Goal: Check status: Check status

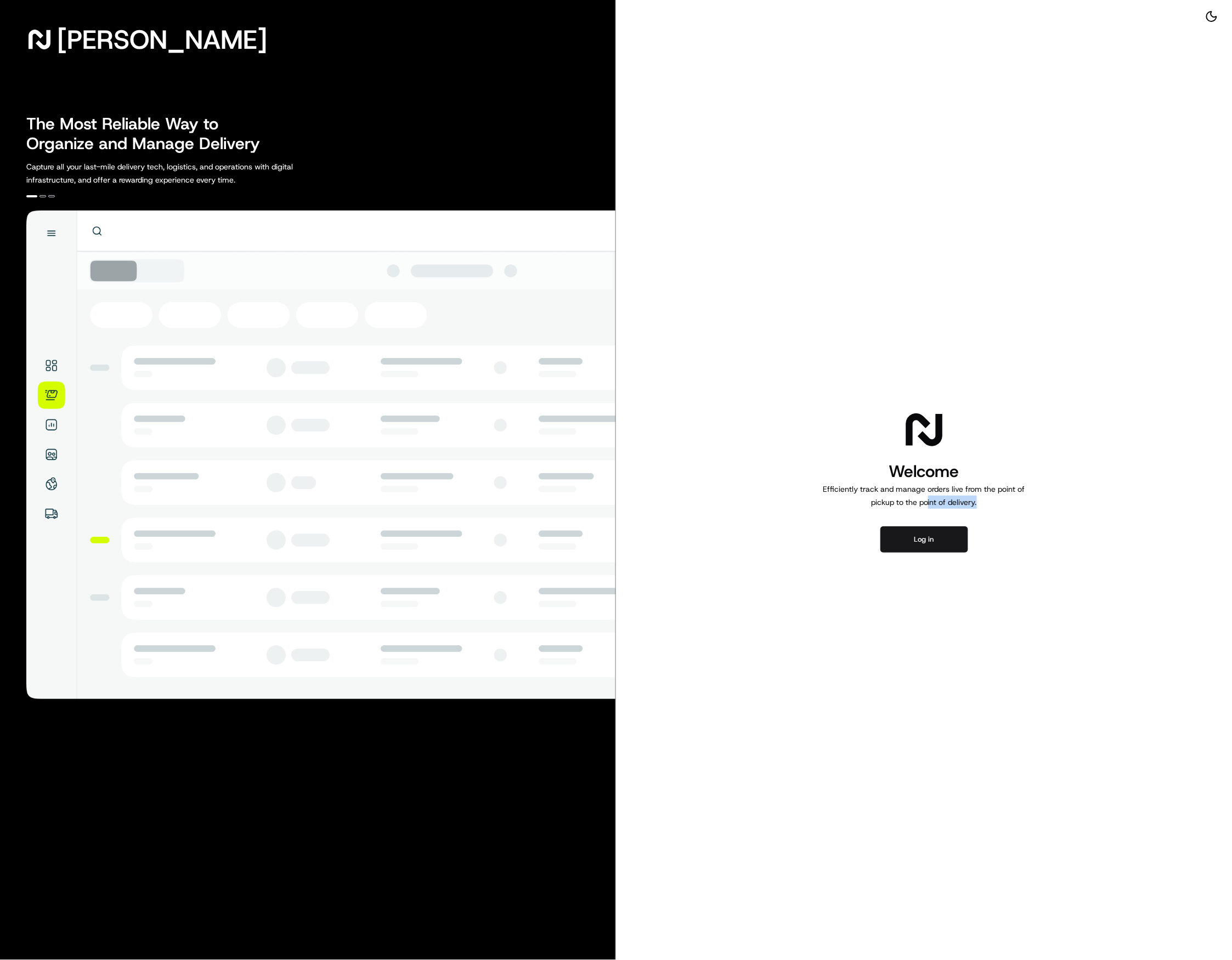
drag, startPoint x: 928, startPoint y: 506, endPoint x: 931, endPoint y: 520, distance: 14.3
click at [931, 516] on div "Welcome Efficiently track and manage orders live from the point of pickup to th…" at bounding box center [923, 480] width 616 height 960
click at [931, 529] on button "Log in" at bounding box center [924, 539] width 88 height 27
